Goal: Find specific page/section: Find specific page/section

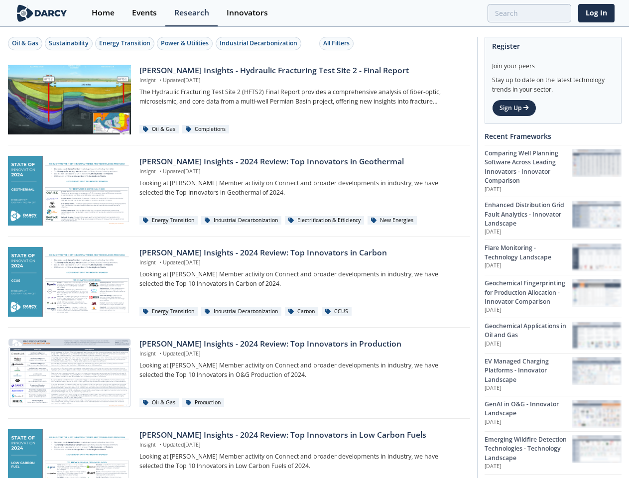
click at [25, 43] on div "Oil & Gas" at bounding box center [25, 43] width 26 height 9
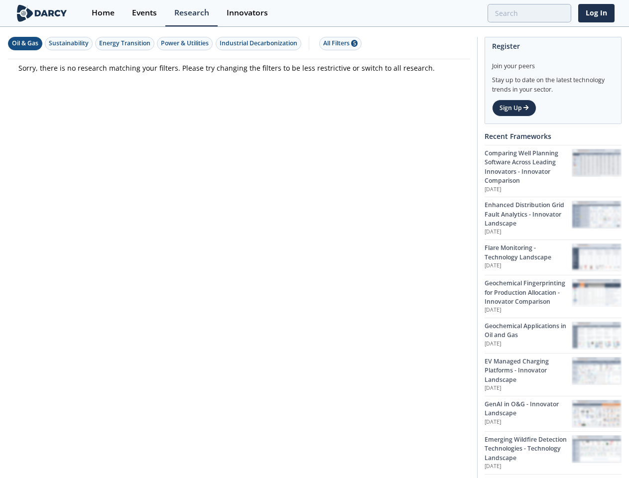
click at [69, 43] on div "Sustainability" at bounding box center [69, 43] width 40 height 9
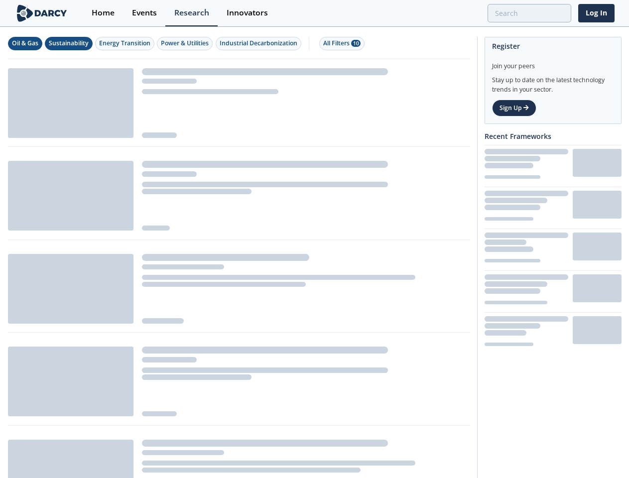
click at [125, 43] on div "Energy Transition" at bounding box center [124, 43] width 51 height 9
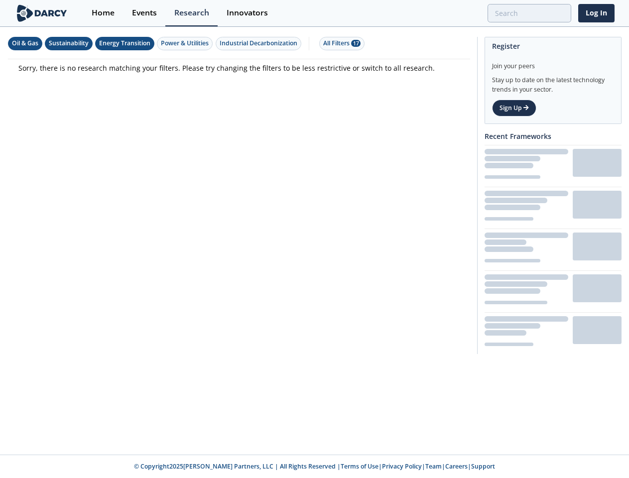
click at [186, 43] on div "Power & Utilities" at bounding box center [185, 43] width 48 height 9
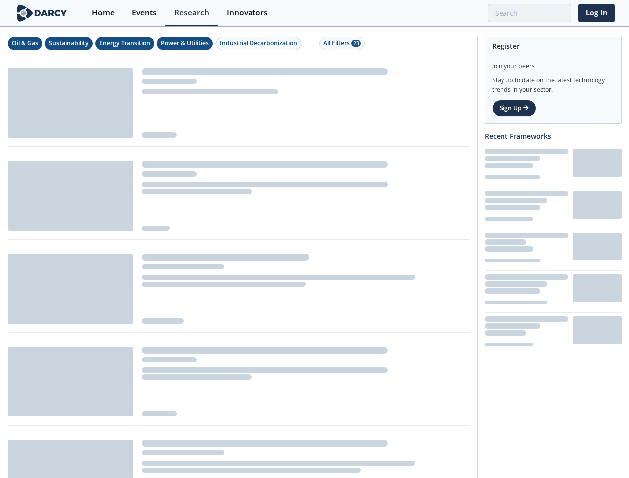
click at [260, 43] on div "Industrial Decarbonization" at bounding box center [259, 43] width 78 height 9
click at [339, 43] on div "All Filters 28" at bounding box center [341, 43] width 37 height 9
